Goal: Task Accomplishment & Management: Use online tool/utility

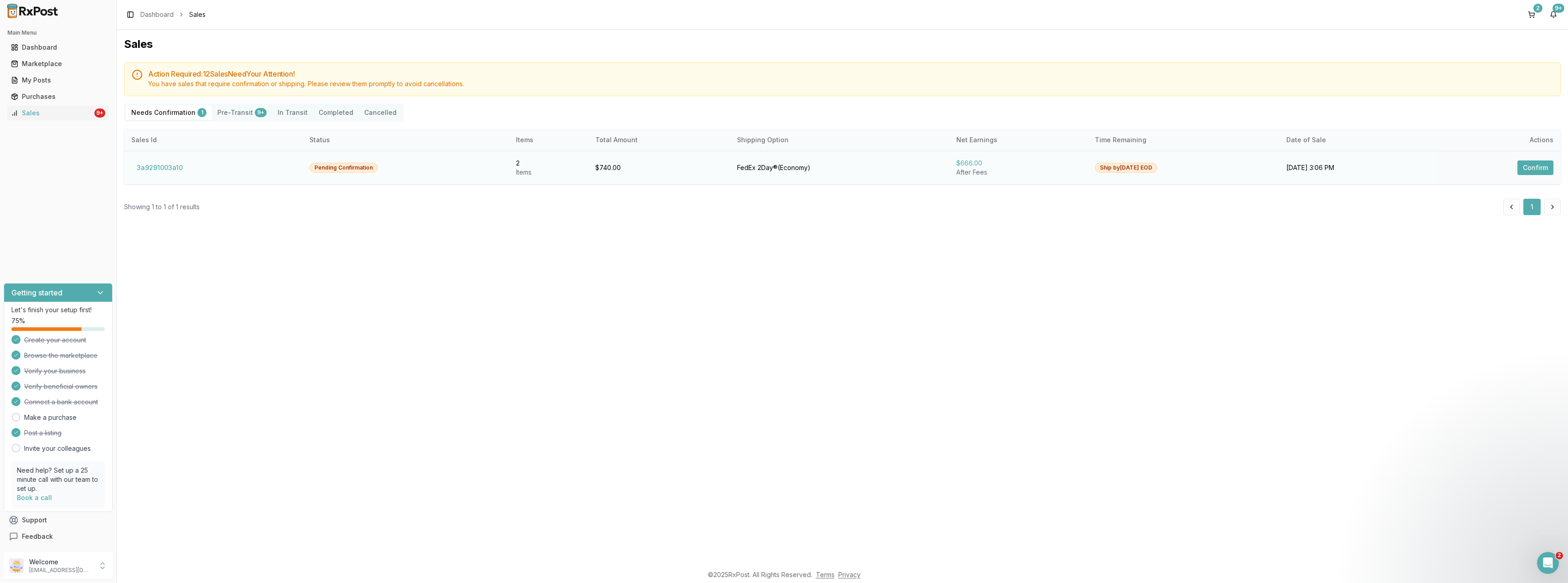
click at [1535, 167] on button "Confirm" at bounding box center [1535, 168] width 36 height 15
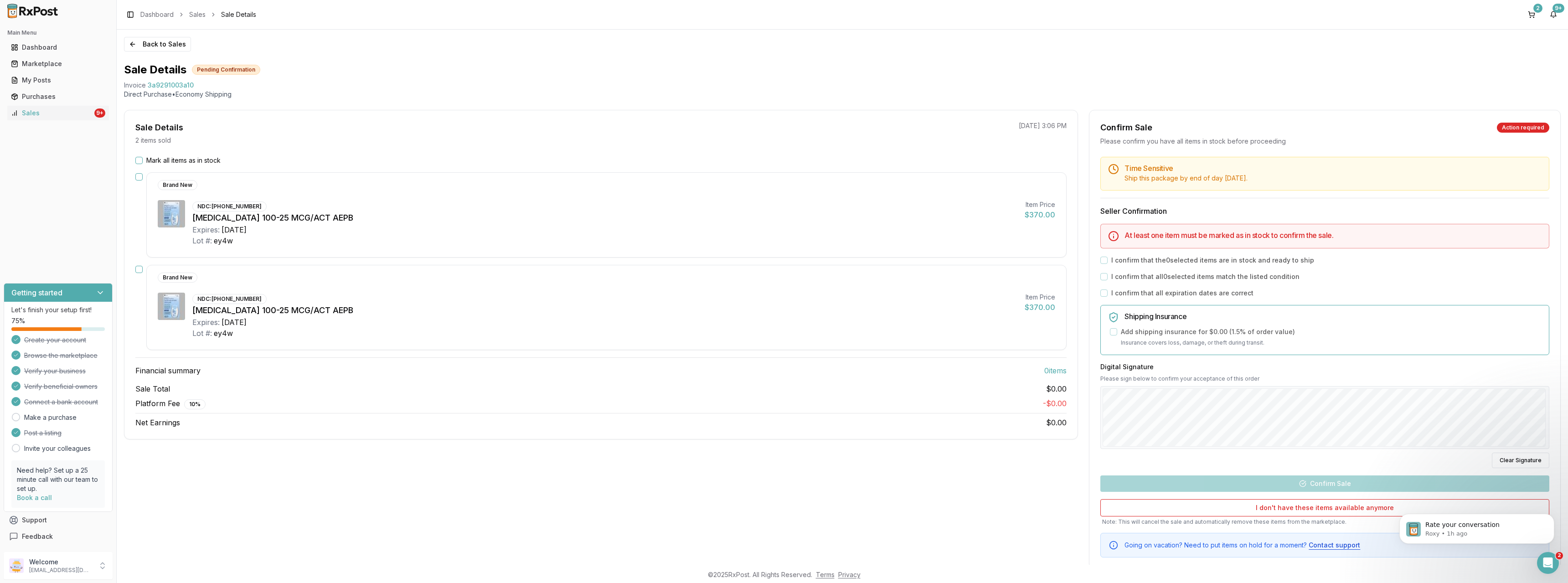
click at [139, 160] on button "Mark all items as in stock" at bounding box center [139, 161] width 7 height 7
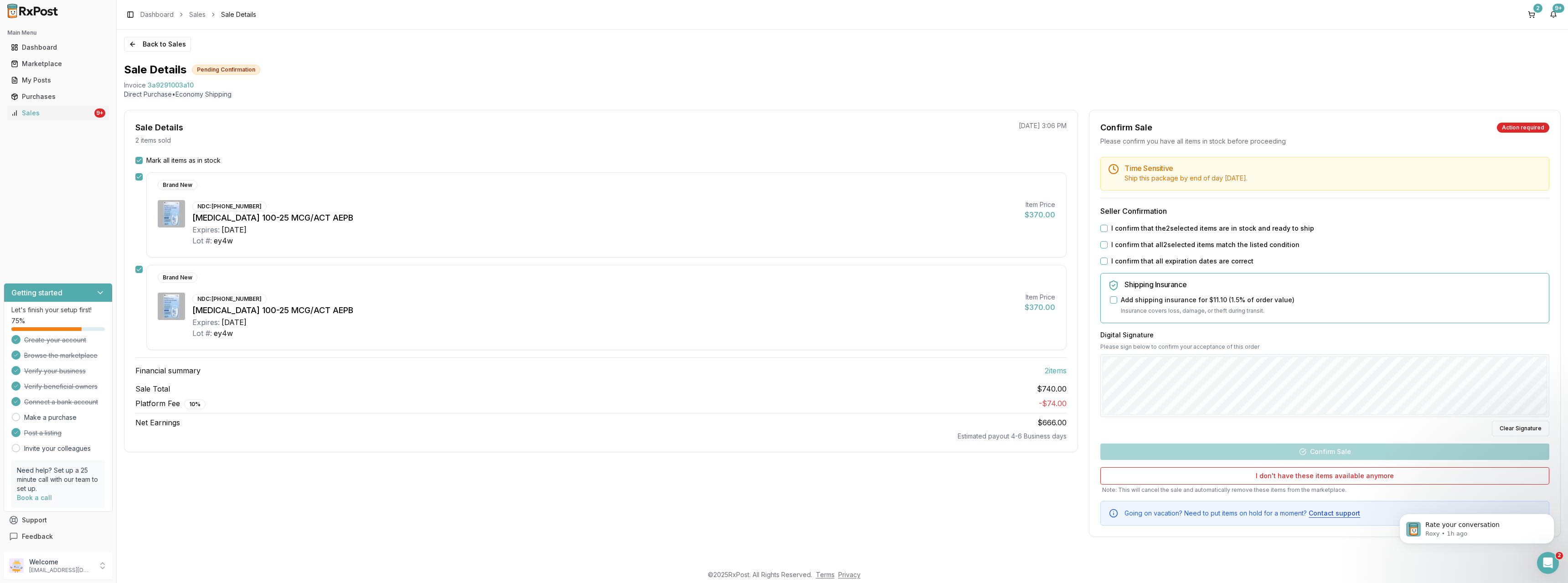
click at [1102, 229] on button "I confirm that the 2 selected items are in stock and ready to ship" at bounding box center [1104, 228] width 7 height 7
click at [1103, 248] on button "I confirm that all 2 selected items match the listed condition" at bounding box center [1104, 245] width 7 height 7
click at [1106, 260] on button "I confirm that all expiration dates are correct" at bounding box center [1104, 261] width 7 height 7
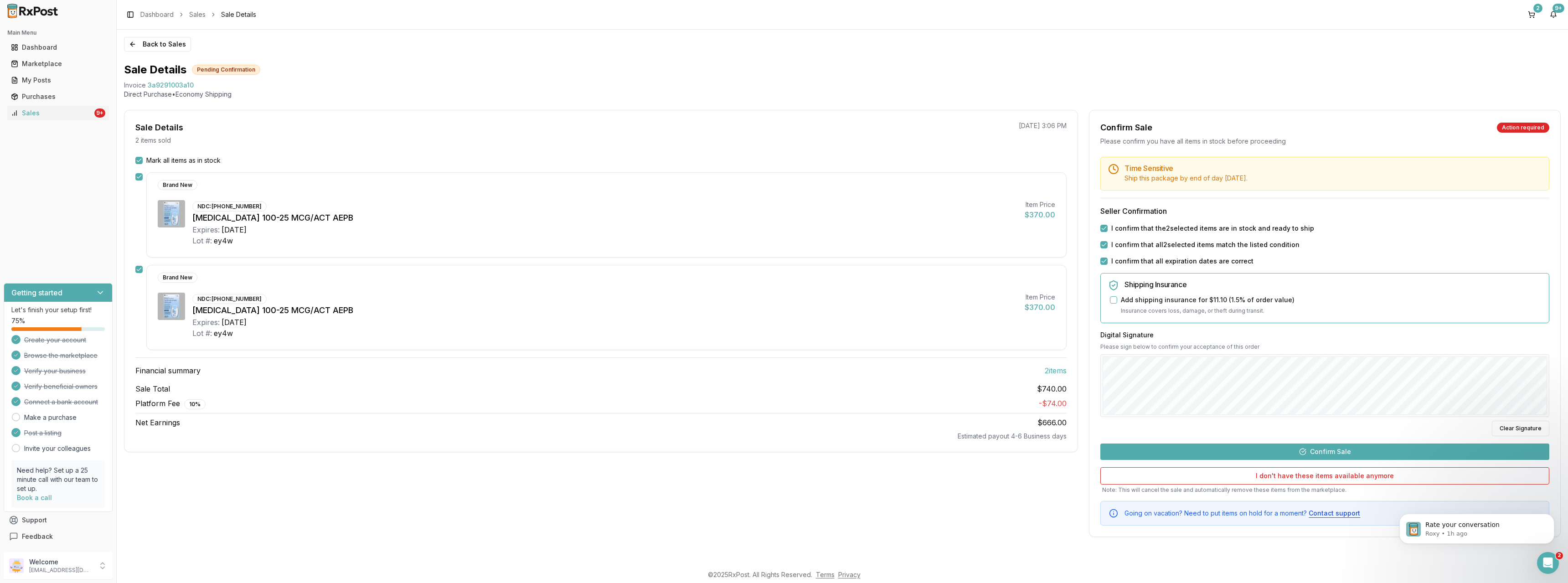
click at [1315, 440] on div "Time Sensitive Ship this package by end of day [DATE] . Seller Confirmation I c…" at bounding box center [1325, 341] width 471 height 369
click at [1318, 448] on button "Confirm Sale" at bounding box center [1325, 452] width 449 height 16
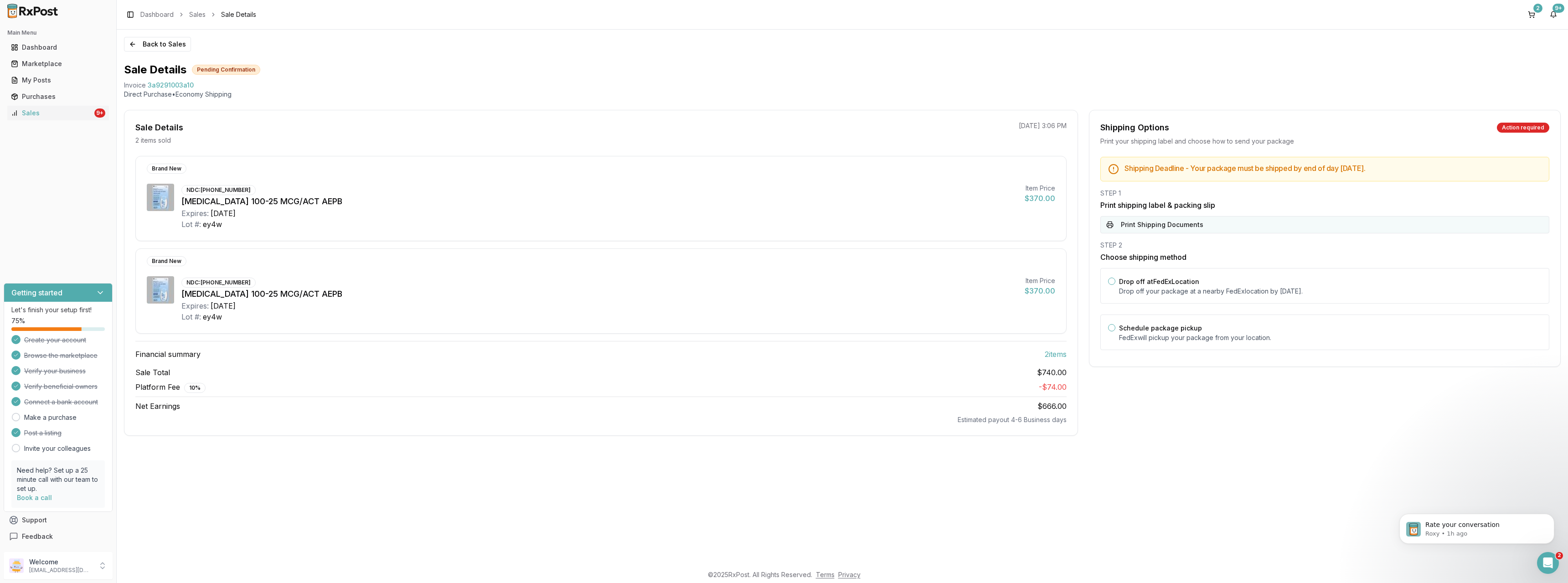
click at [1178, 231] on button "Print Shipping Documents" at bounding box center [1325, 225] width 449 height 17
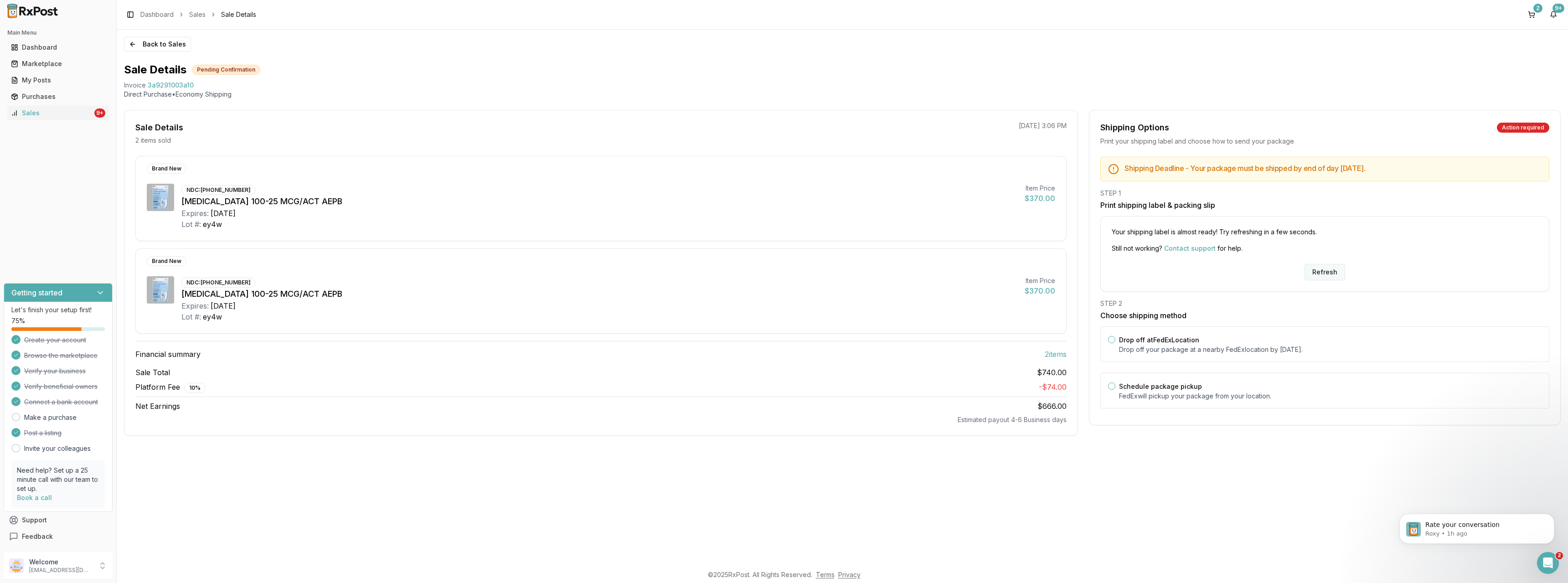
click at [1313, 273] on button "Refresh" at bounding box center [1325, 272] width 41 height 16
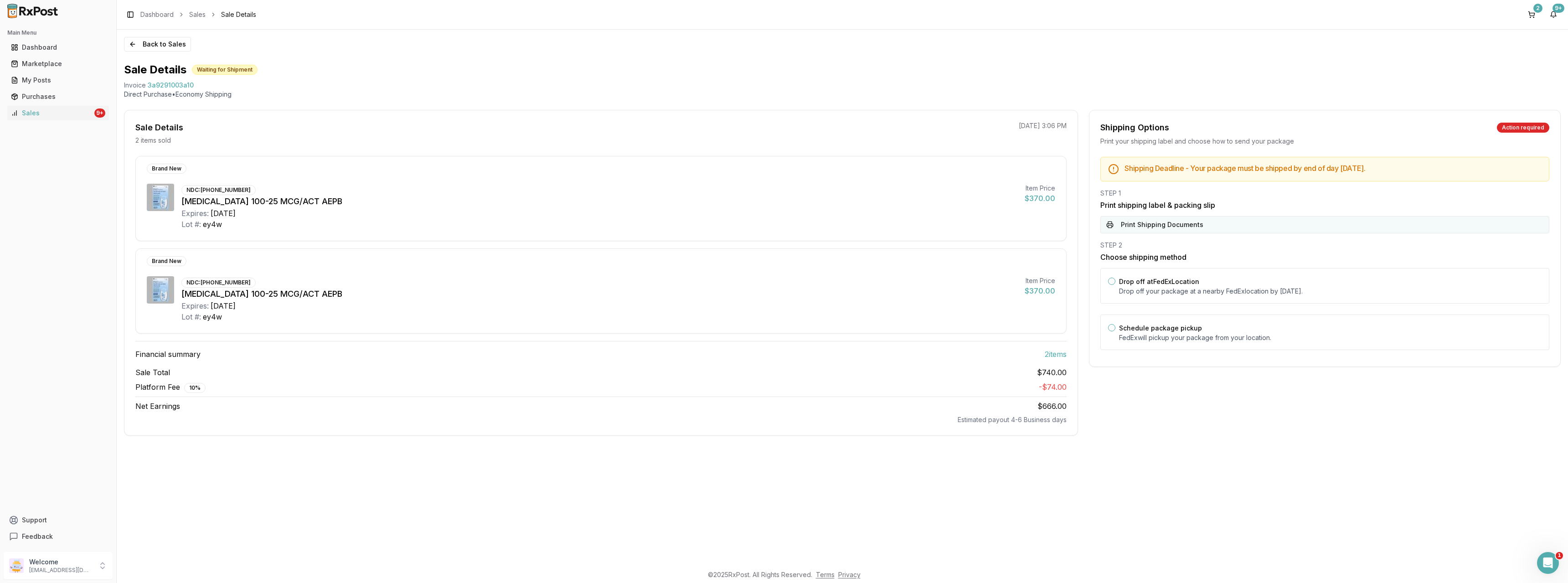
click at [1175, 231] on button "Print Shipping Documents" at bounding box center [1325, 225] width 449 height 17
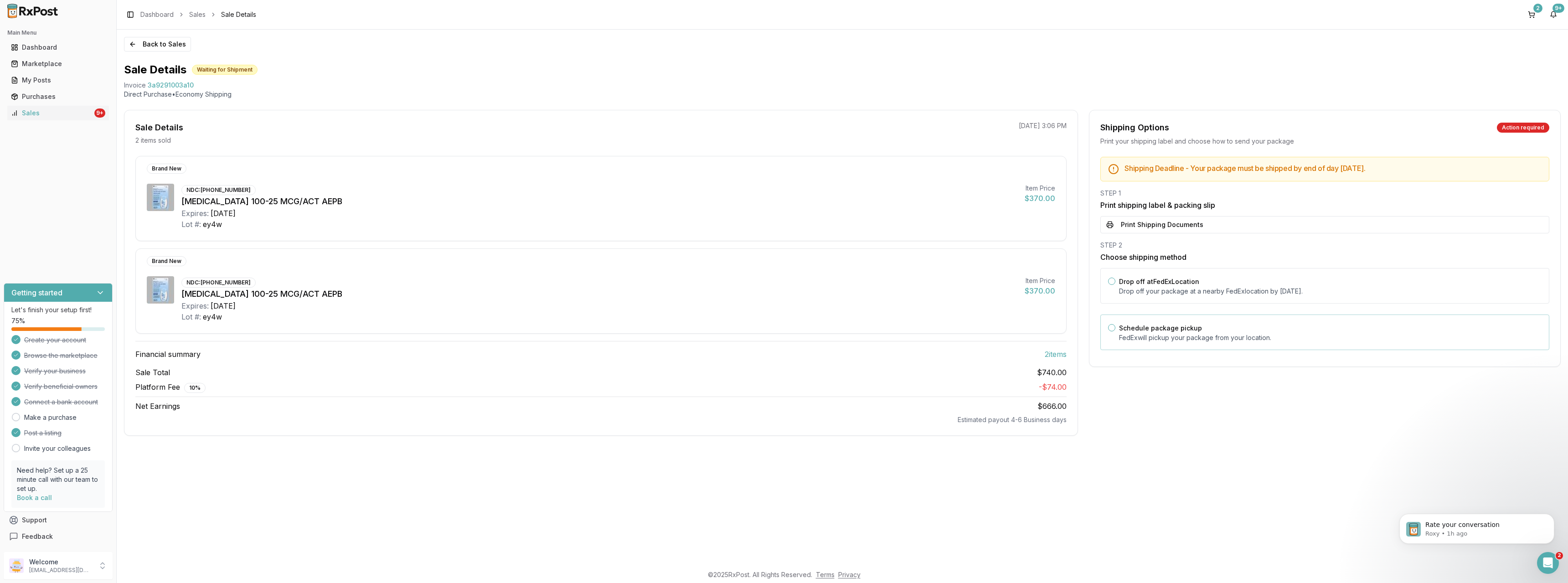
click at [1111, 330] on button "Schedule package pickup" at bounding box center [1111, 327] width 7 height 7
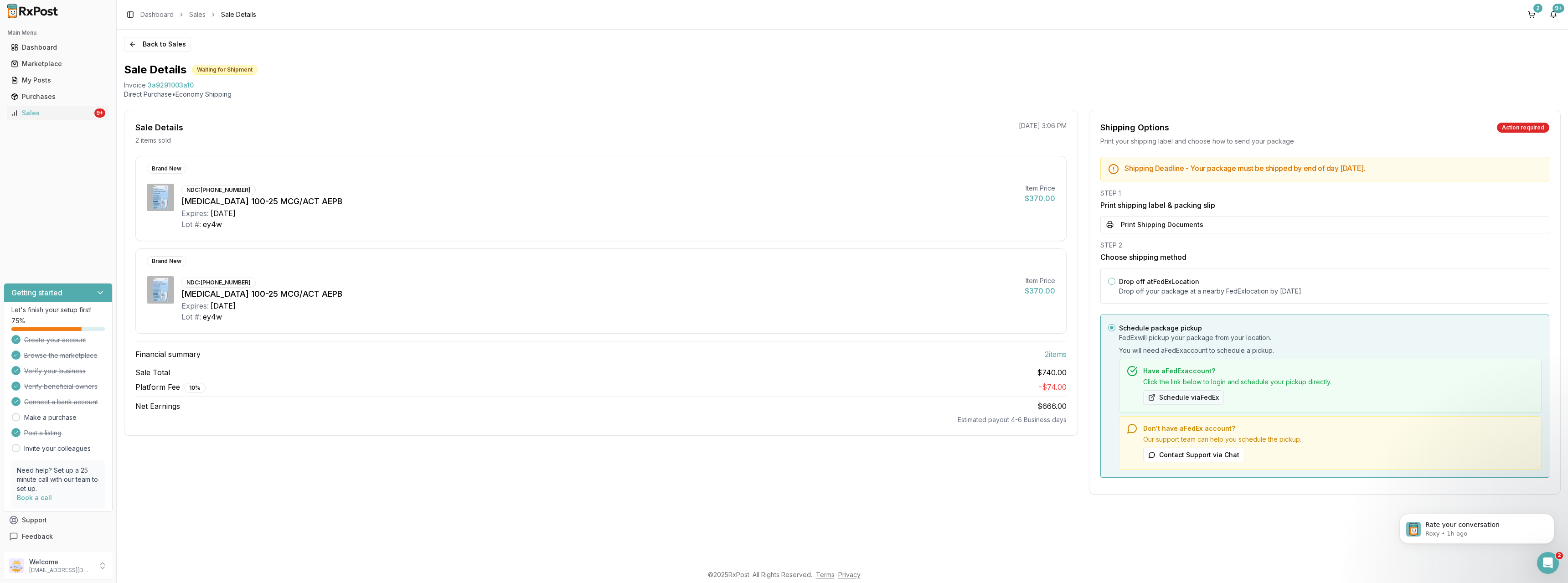
click at [1190, 394] on button "Schedule via FedEx" at bounding box center [1183, 397] width 81 height 15
click at [1208, 226] on button "Print Shipping Documents" at bounding box center [1325, 225] width 449 height 17
